Goal: Transaction & Acquisition: Purchase product/service

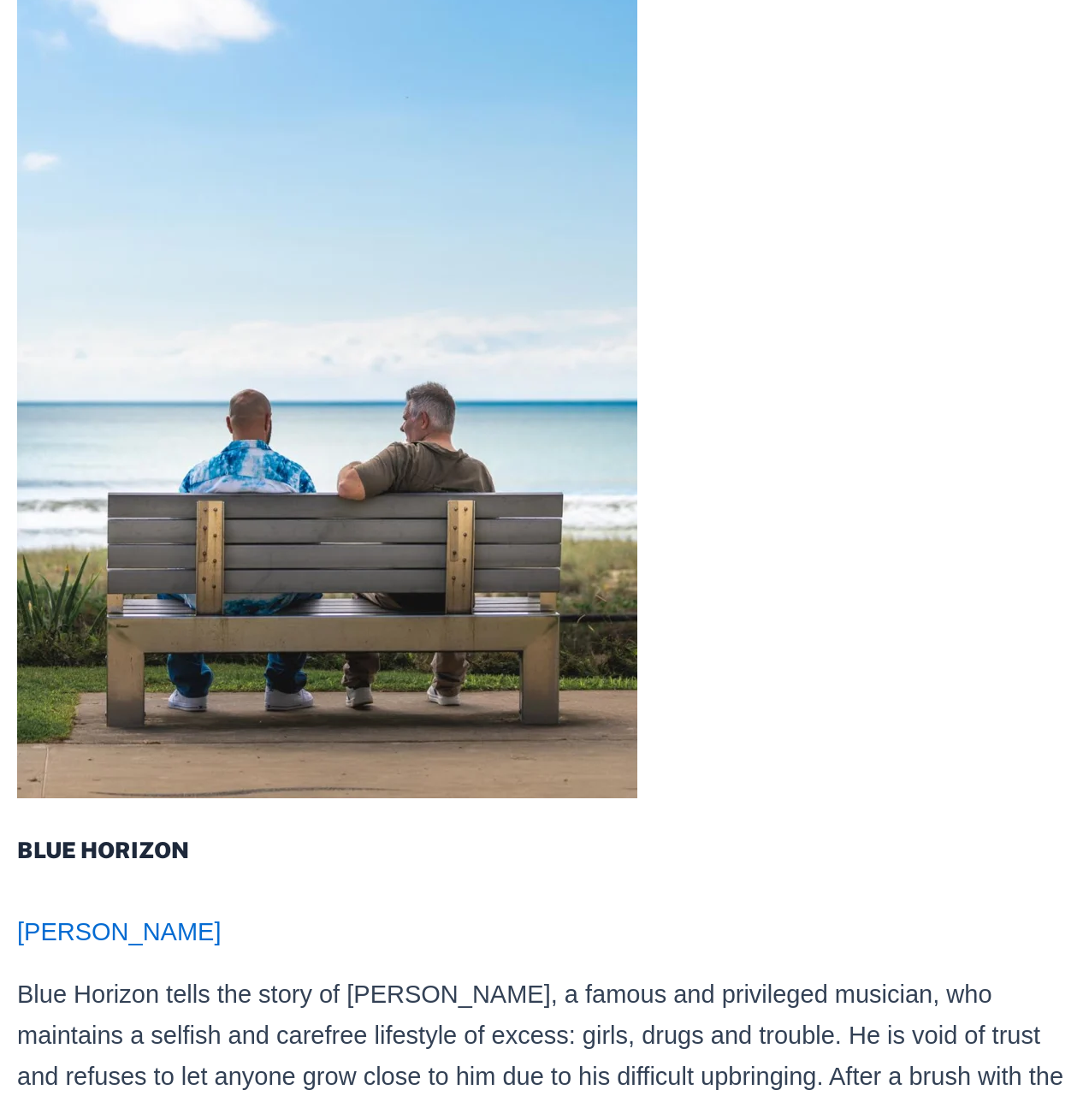
scroll to position [1293, 0]
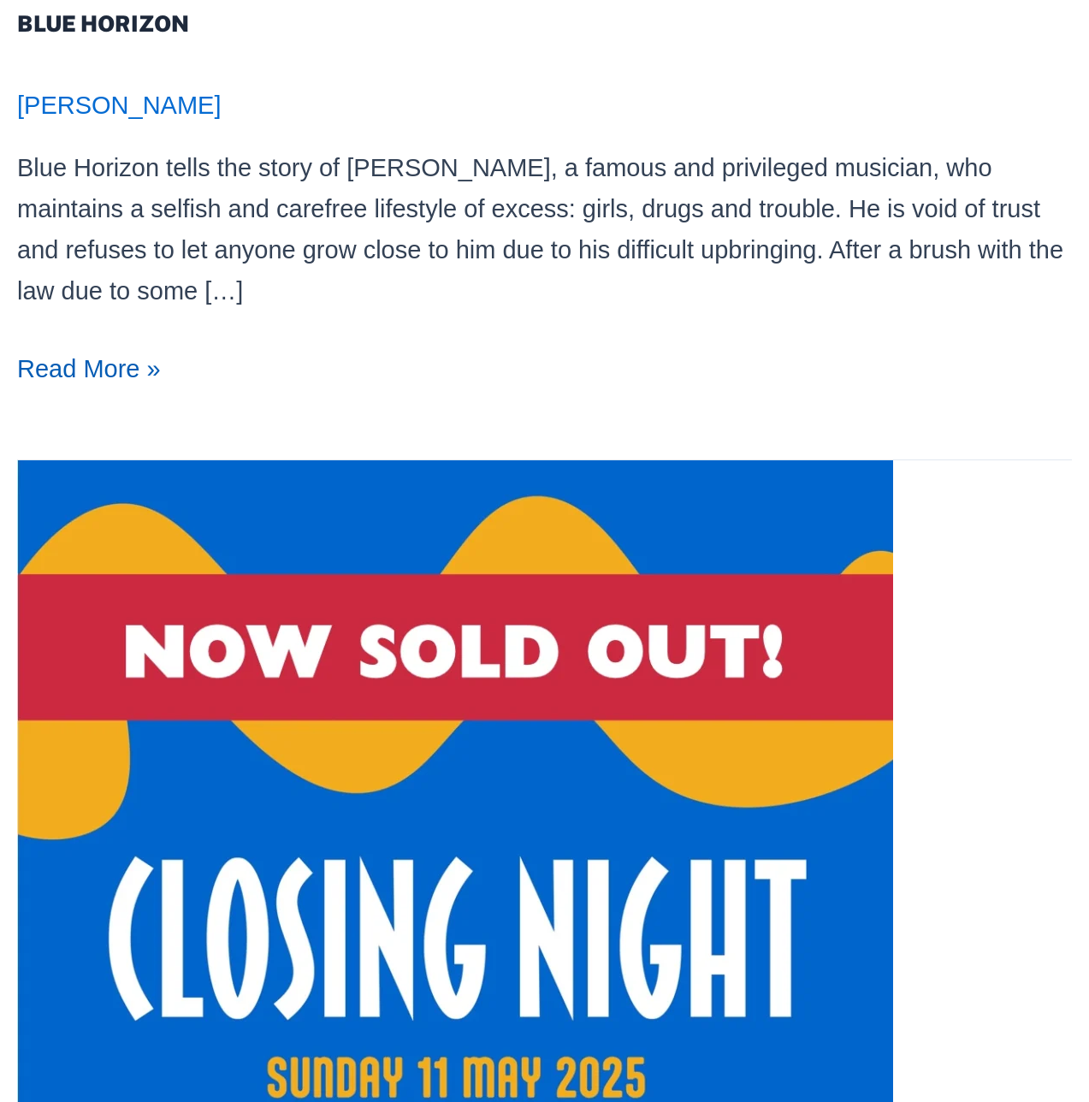
click at [89, 368] on link "BLUE HORIZON Read More »" at bounding box center [89, 369] width 144 height 41
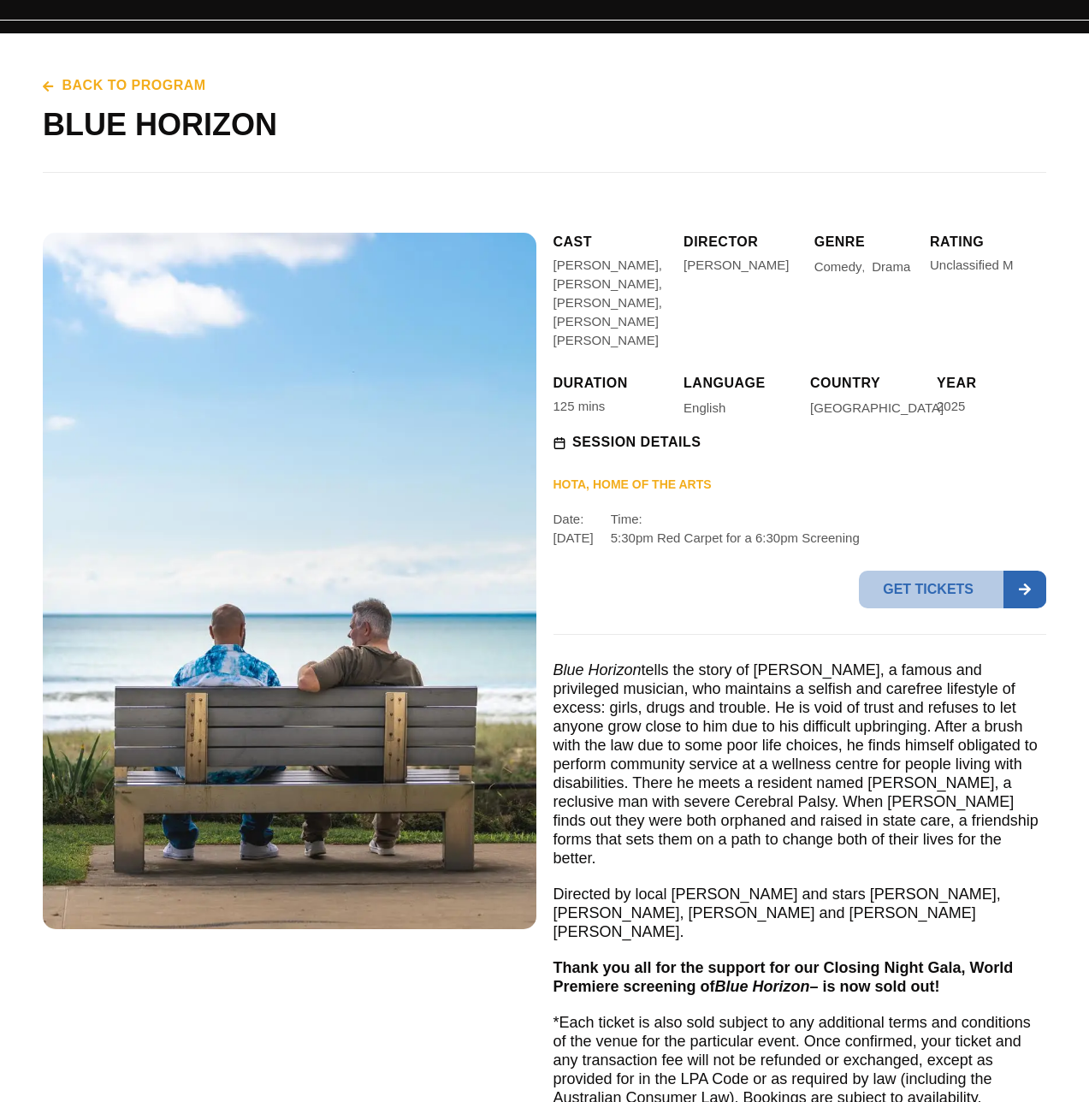
scroll to position [87, 0]
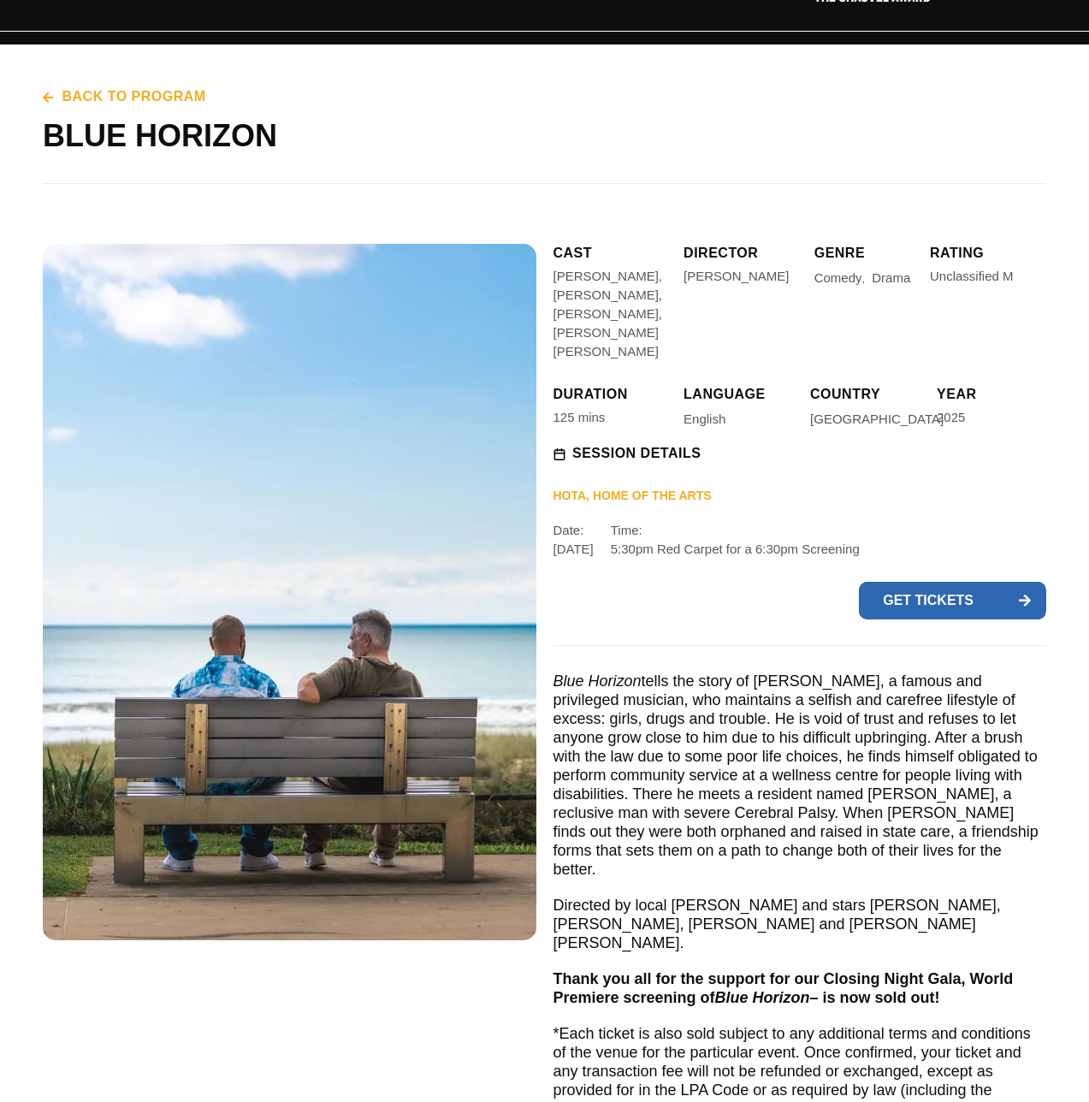
click at [952, 582] on span "Get tickets" at bounding box center [931, 601] width 145 height 38
click at [631, 488] on span "HOTA, Home of the Arts" at bounding box center [632, 498] width 158 height 20
click at [952, 582] on span "Get tickets" at bounding box center [931, 601] width 145 height 38
